Goal: Ask a question

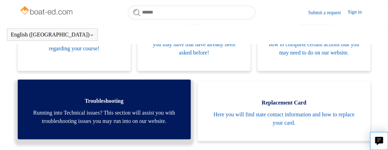
scroll to position [189, 0]
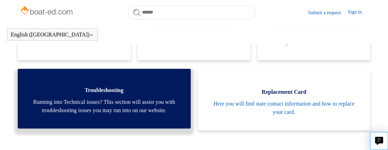
click at [104, 109] on span "Running into Technical issues? This section will assist you with troubleshootin…" at bounding box center [104, 106] width 152 height 17
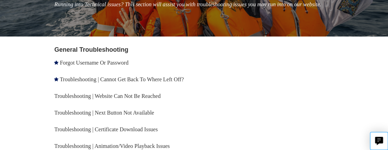
scroll to position [104, 0]
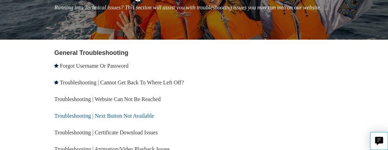
click at [122, 119] on link "Troubleshooting | Next Button Not Available" at bounding box center [104, 116] width 100 height 6
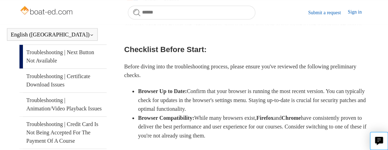
scroll to position [104, 0]
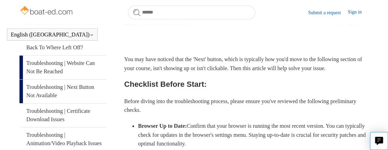
click at [72, 69] on link "Troubleshooting | Website Can Not Be Reached" at bounding box center [62, 68] width 87 height 24
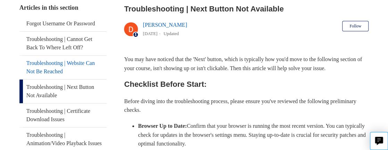
scroll to position [120, 0]
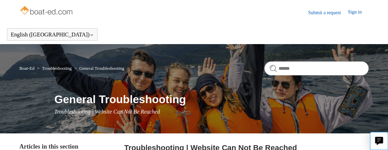
click at [325, 14] on link "Submit a request" at bounding box center [328, 12] width 40 height 7
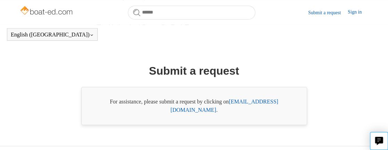
scroll to position [223, 0]
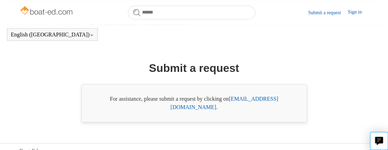
click at [250, 101] on link "[EMAIL_ADDRESS][DOMAIN_NAME]" at bounding box center [225, 103] width 108 height 14
drag, startPoint x: 353, startPoint y: 13, endPoint x: 307, endPoint y: 30, distance: 48.8
click at [353, 13] on link "Sign in" at bounding box center [358, 12] width 21 height 8
